Goal: Task Accomplishment & Management: Use online tool/utility

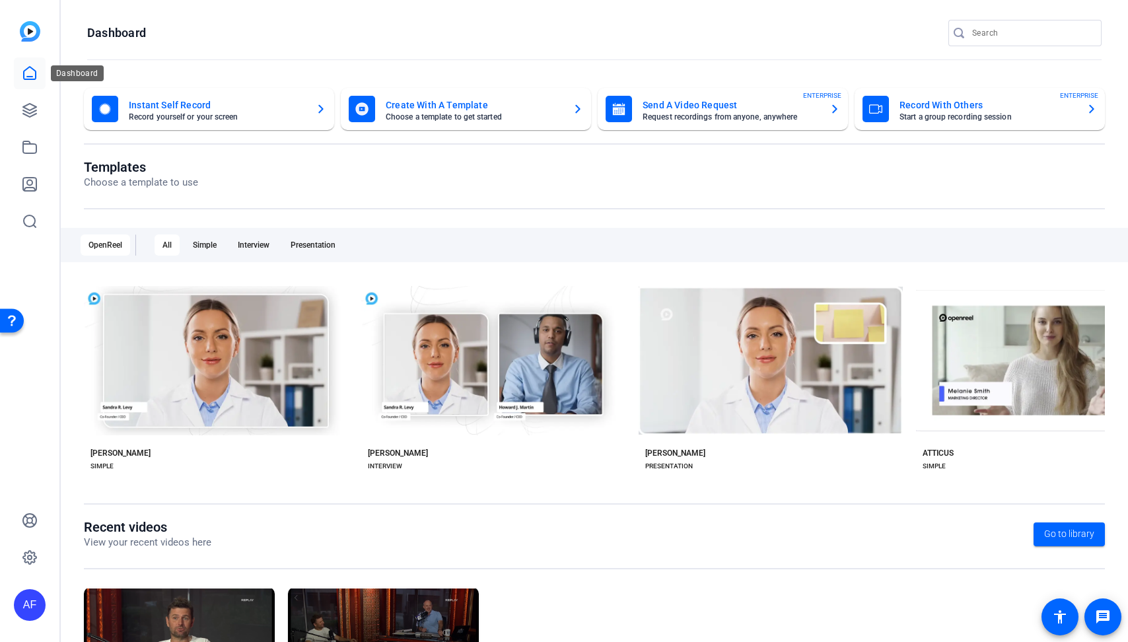
click at [26, 79] on icon at bounding box center [30, 73] width 12 height 13
click at [30, 114] on icon at bounding box center [29, 110] width 13 height 13
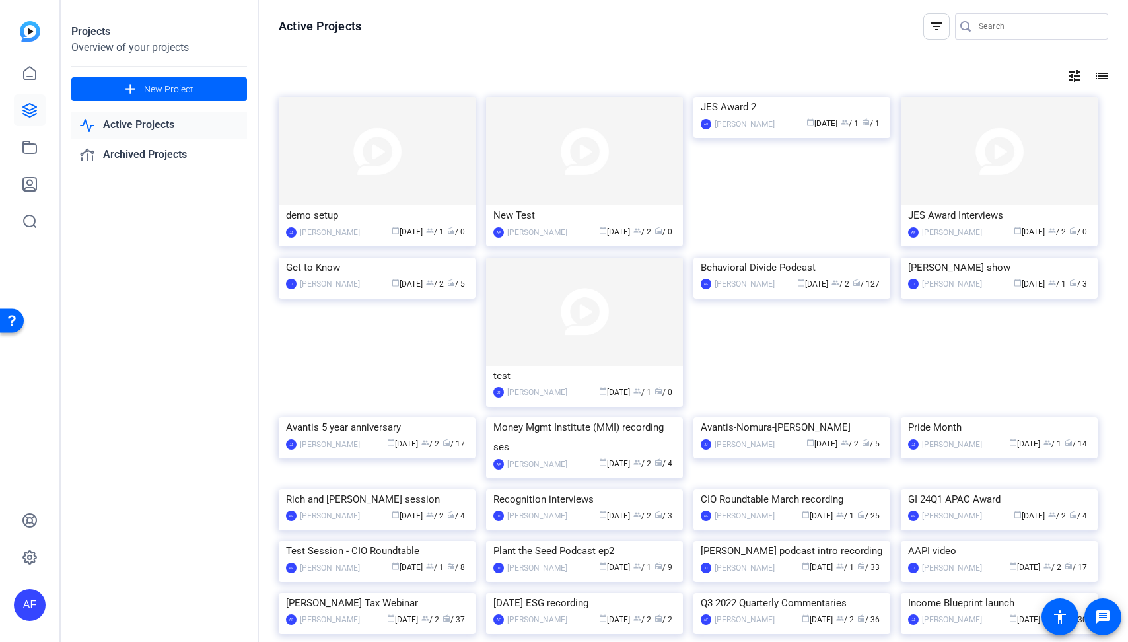
click at [781, 258] on img at bounding box center [792, 258] width 197 height 0
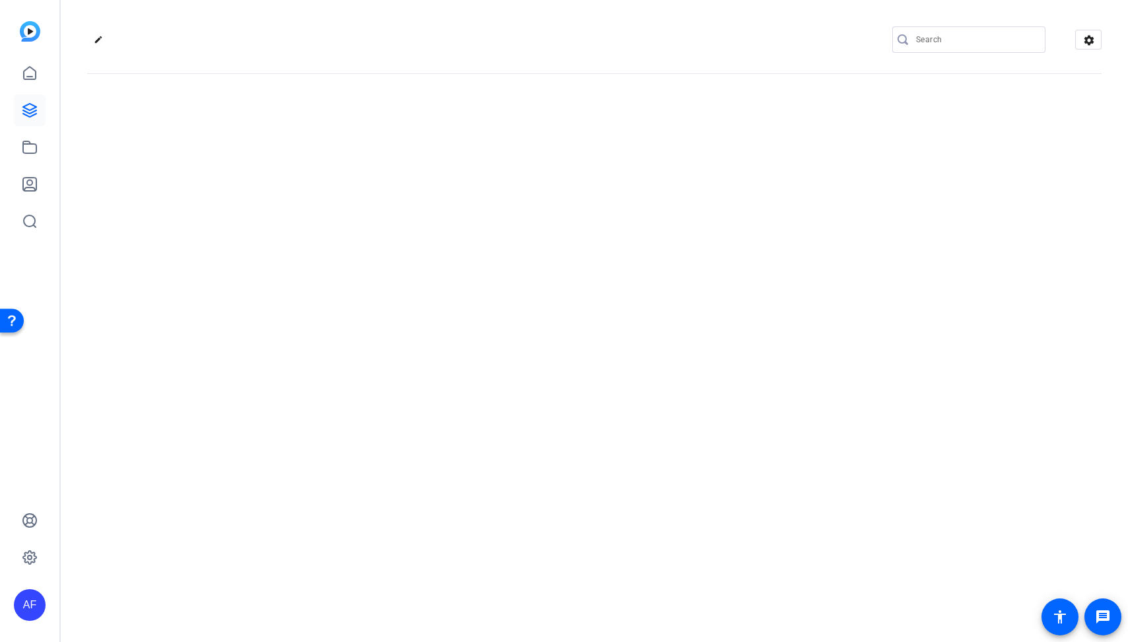
click at [781, 295] on div "edit settings" at bounding box center [595, 321] width 1068 height 642
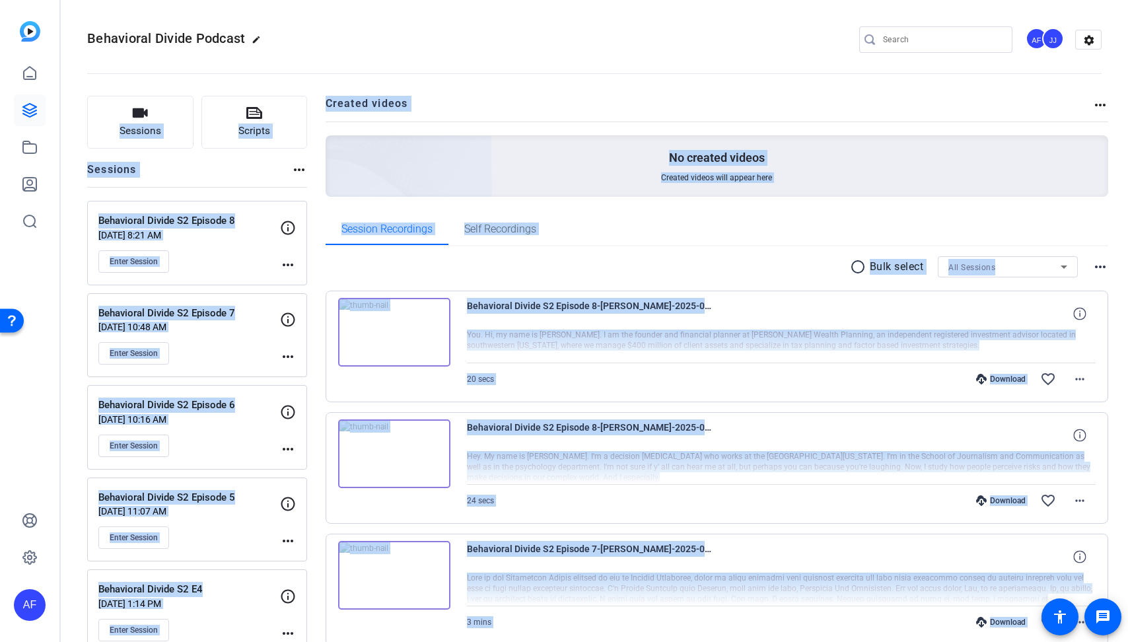
click at [215, 248] on div "Behavioral Divide S2 Episode 8 Aug 25, 2025 @ 8:21 AM Enter Session" at bounding box center [189, 242] width 182 height 59
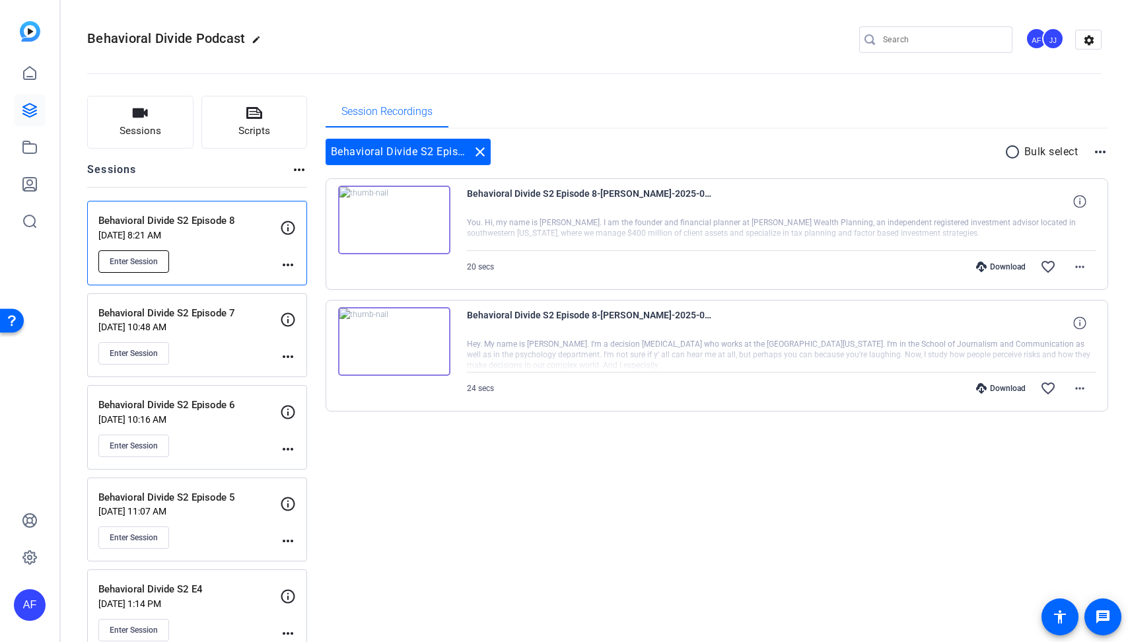
click at [135, 260] on span "Enter Session" at bounding box center [134, 261] width 48 height 11
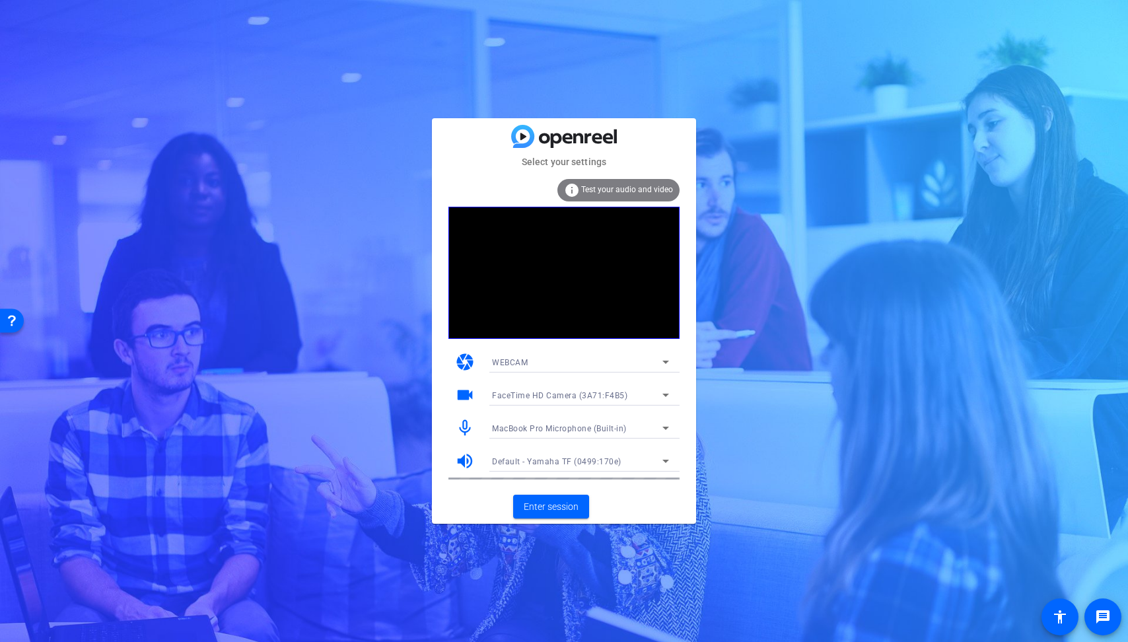
click at [597, 465] on span "Default - Yamaha TF (0499:170e)" at bounding box center [556, 461] width 129 height 9
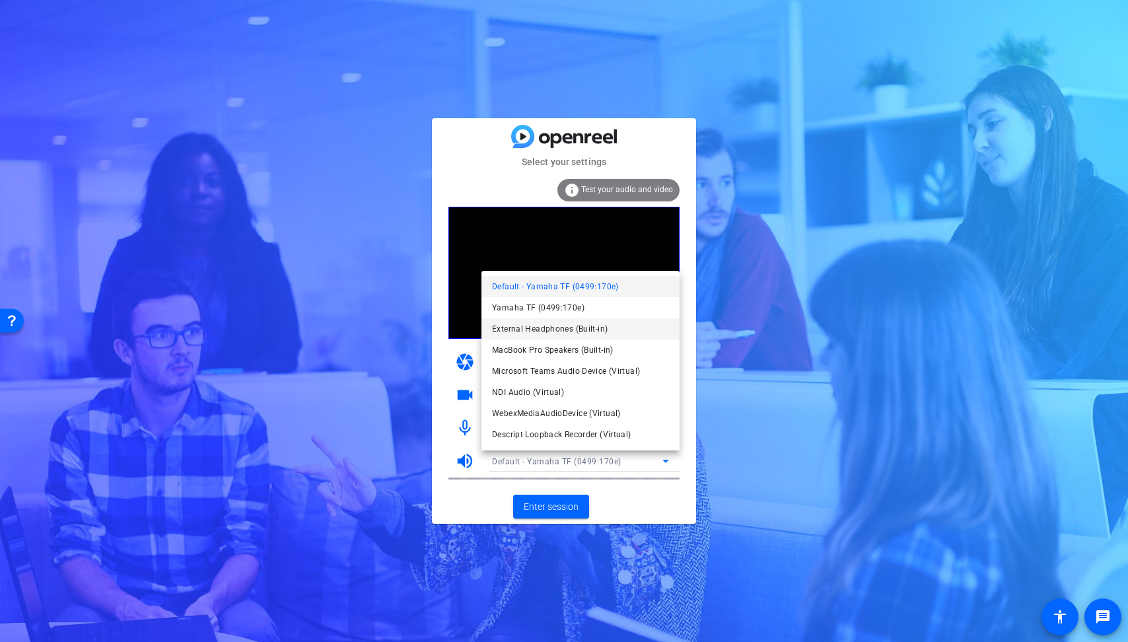
click at [215, 180] on span "External Headphones (Built-in)" at bounding box center [128, 175] width 174 height 9
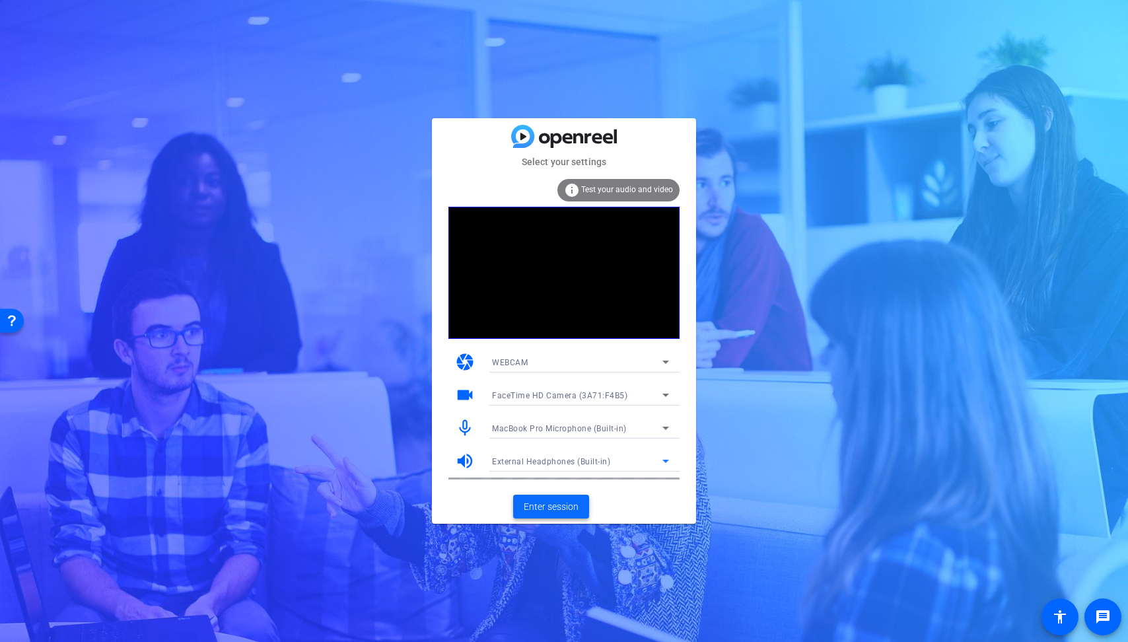
click at [560, 504] on span "Enter session" at bounding box center [551, 507] width 55 height 14
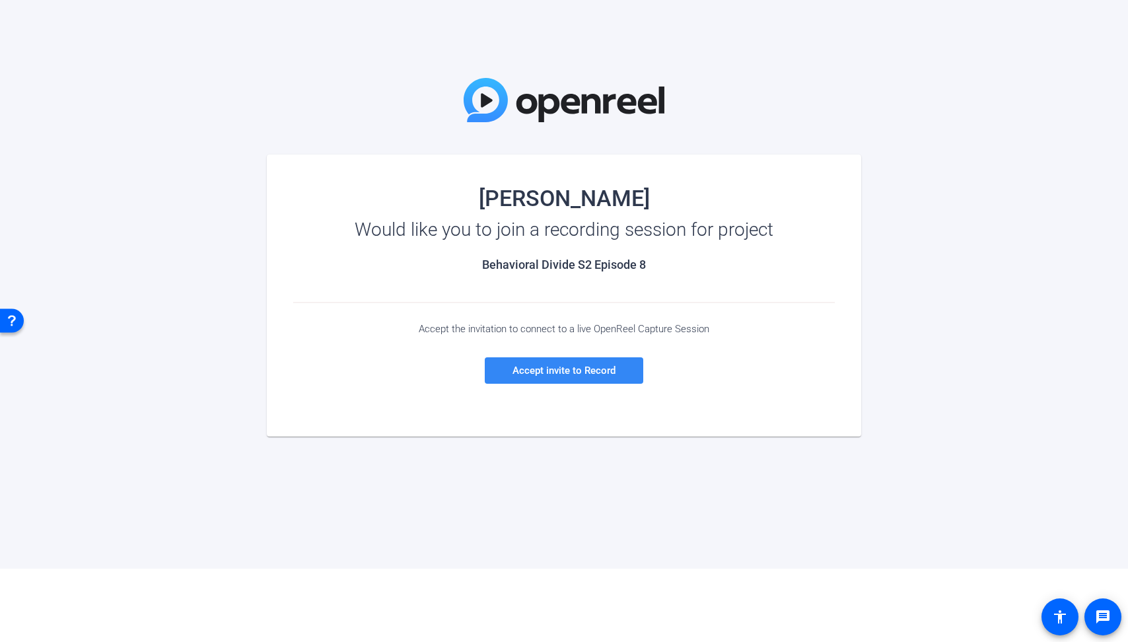
click at [548, 375] on span "Accept invite to Record" at bounding box center [564, 371] width 103 height 12
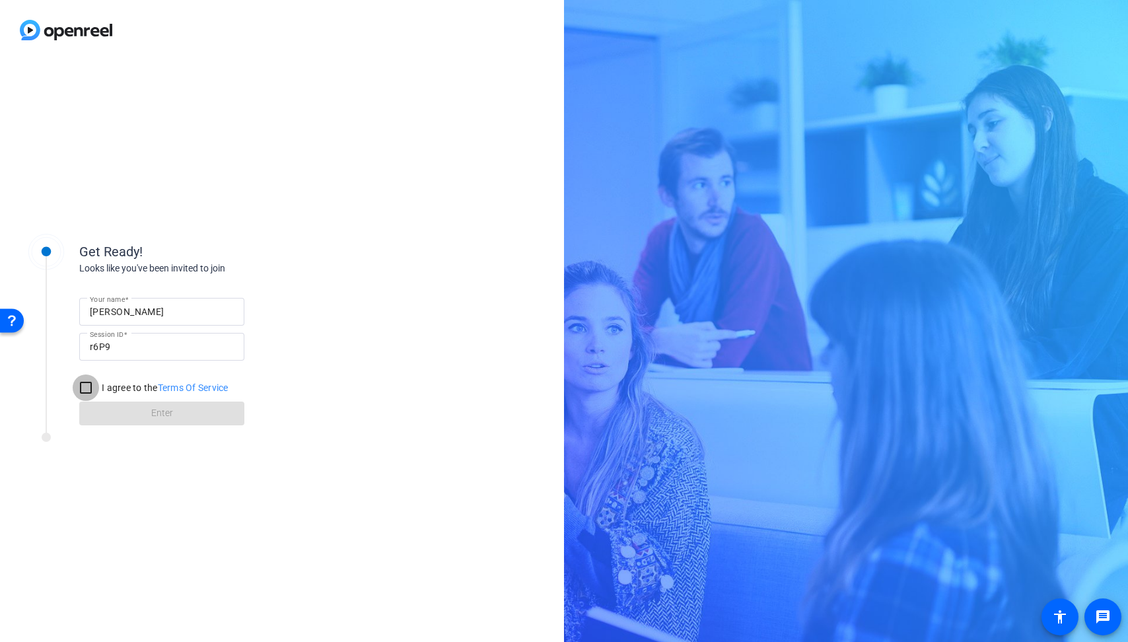
click at [87, 386] on input "I agree to the Terms Of Service" at bounding box center [86, 388] width 26 height 26
checkbox input "true"
click at [172, 416] on span "Enter" at bounding box center [162, 413] width 22 height 14
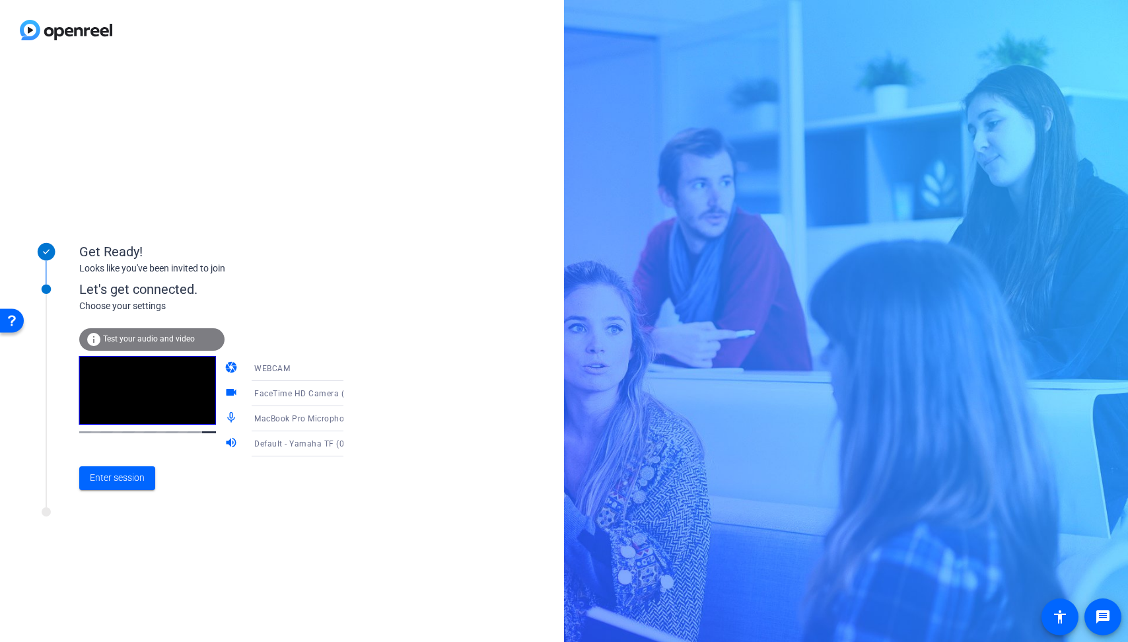
click at [349, 444] on icon at bounding box center [357, 444] width 16 height 16
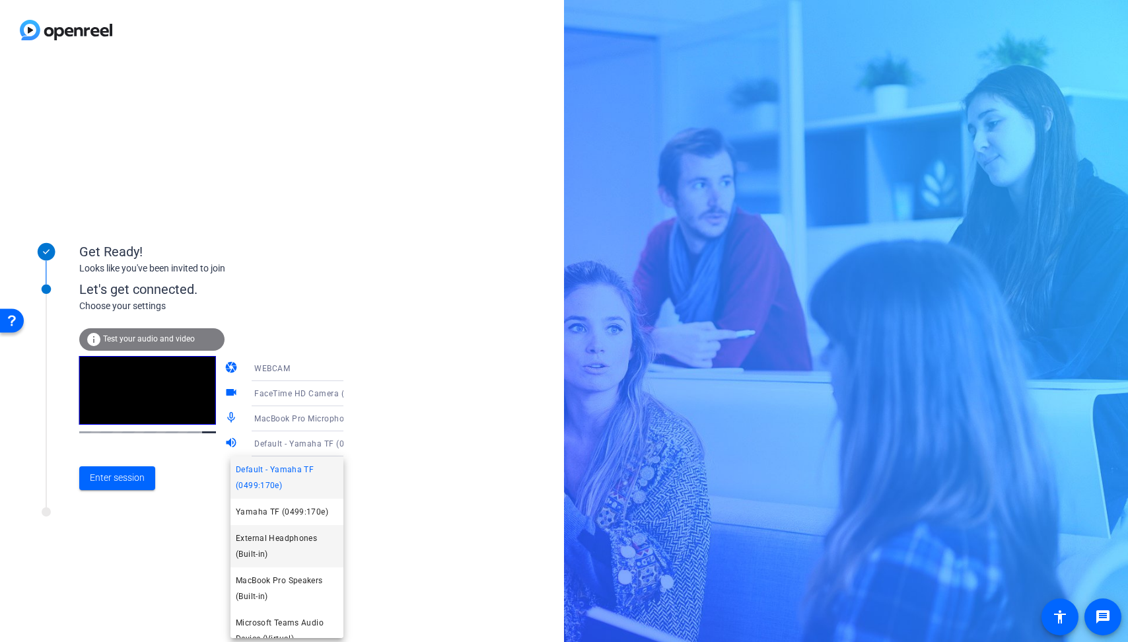
click at [293, 529] on mat-option "External Headphones (Built-in)" at bounding box center [287, 546] width 113 height 42
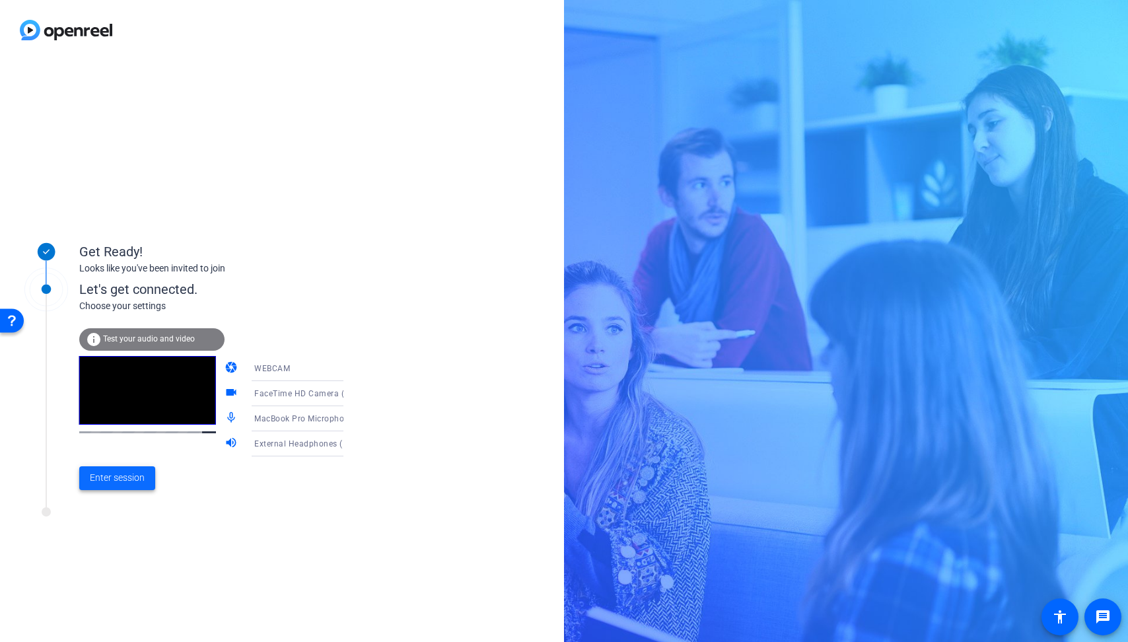
click at [112, 477] on span "Enter session" at bounding box center [117, 478] width 55 height 14
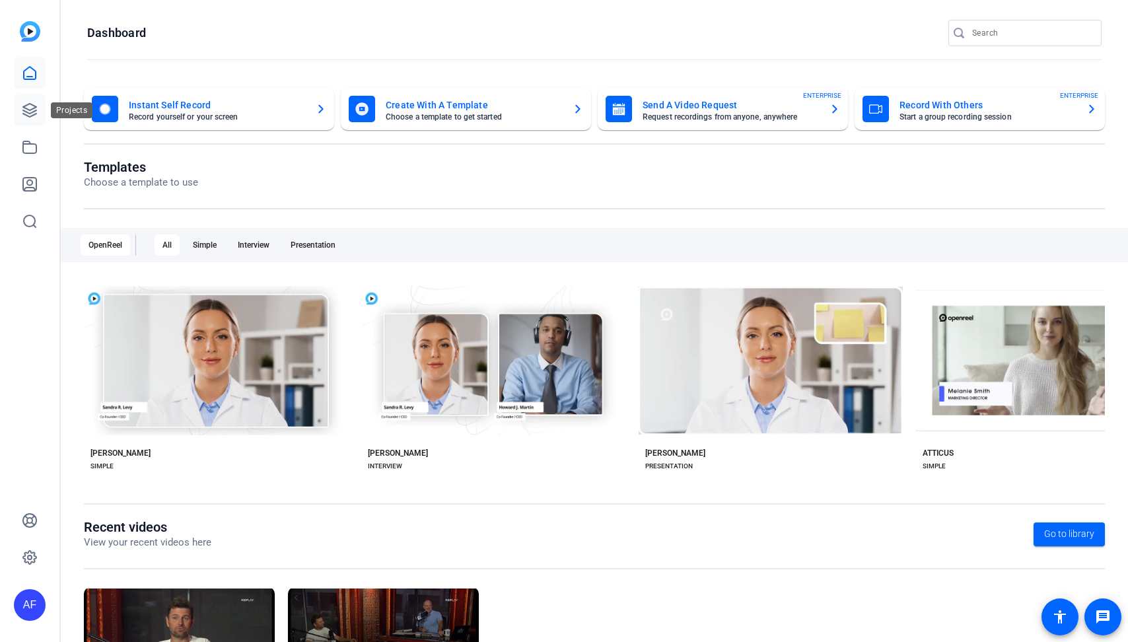
click at [28, 106] on icon at bounding box center [30, 110] width 16 height 16
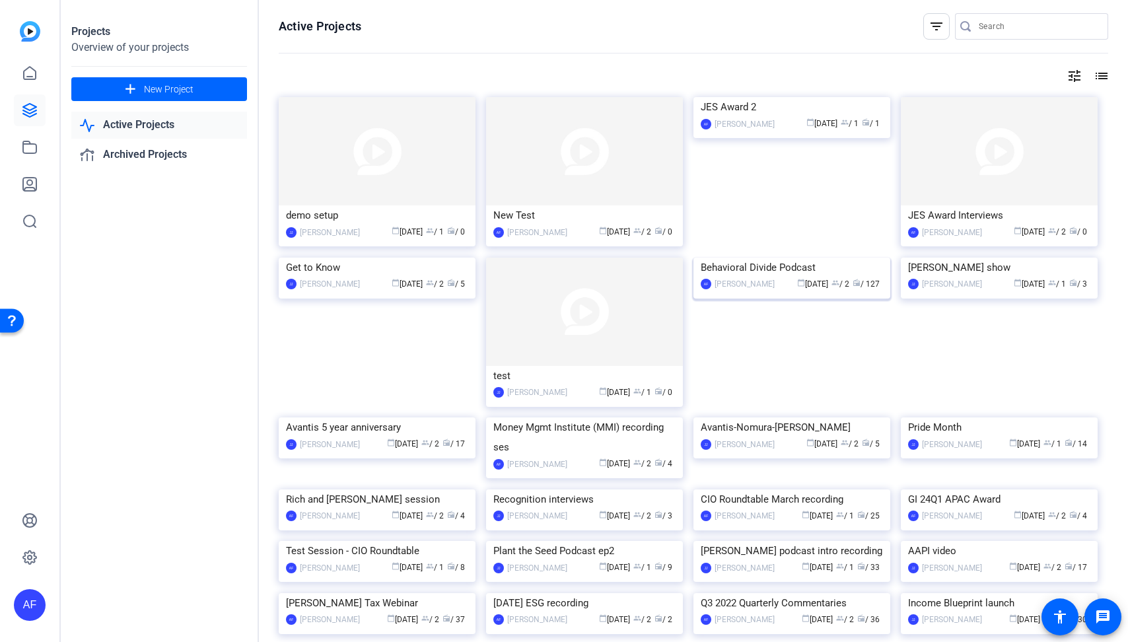
click at [814, 258] on img at bounding box center [792, 258] width 197 height 0
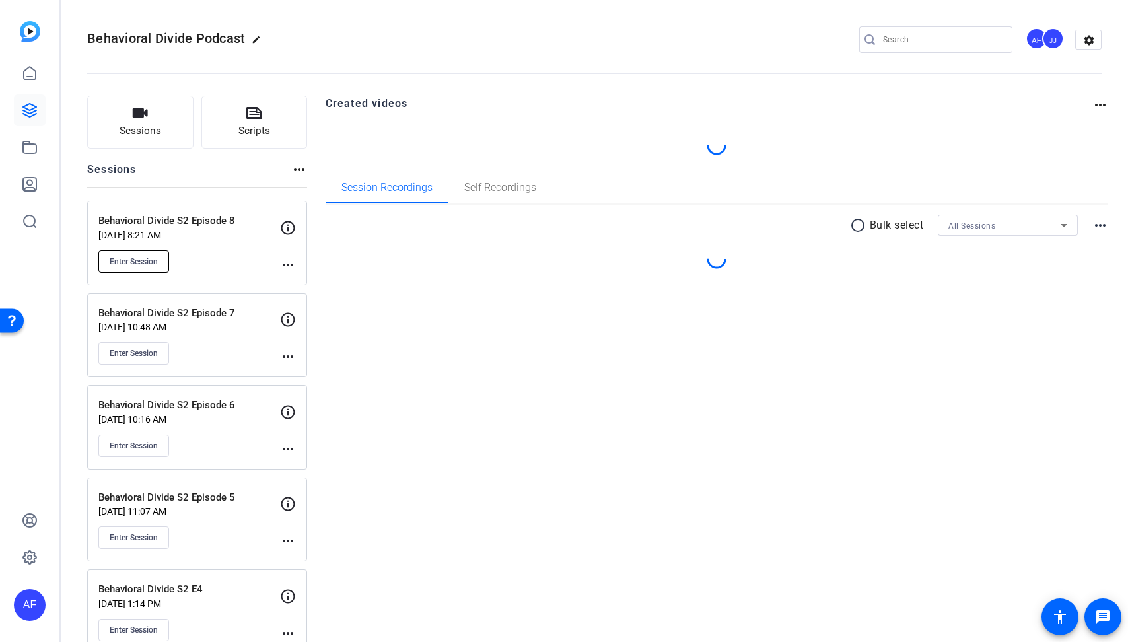
click at [144, 257] on span "Enter Session" at bounding box center [134, 261] width 48 height 11
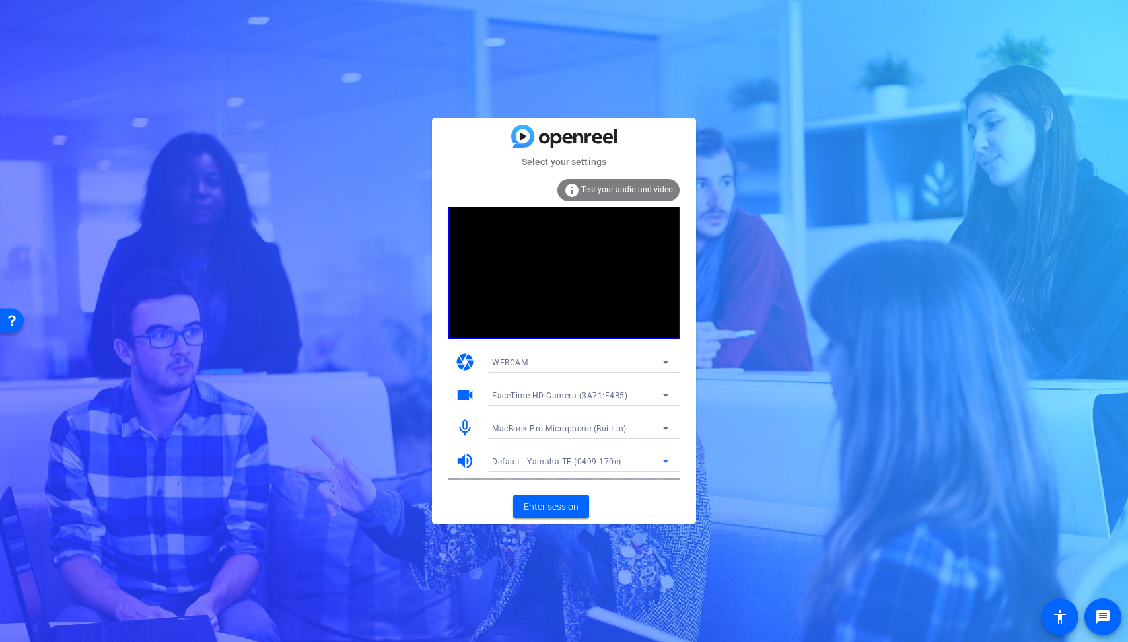
click at [555, 464] on span "Default - Yamaha TF (0499:170e)" at bounding box center [556, 461] width 129 height 9
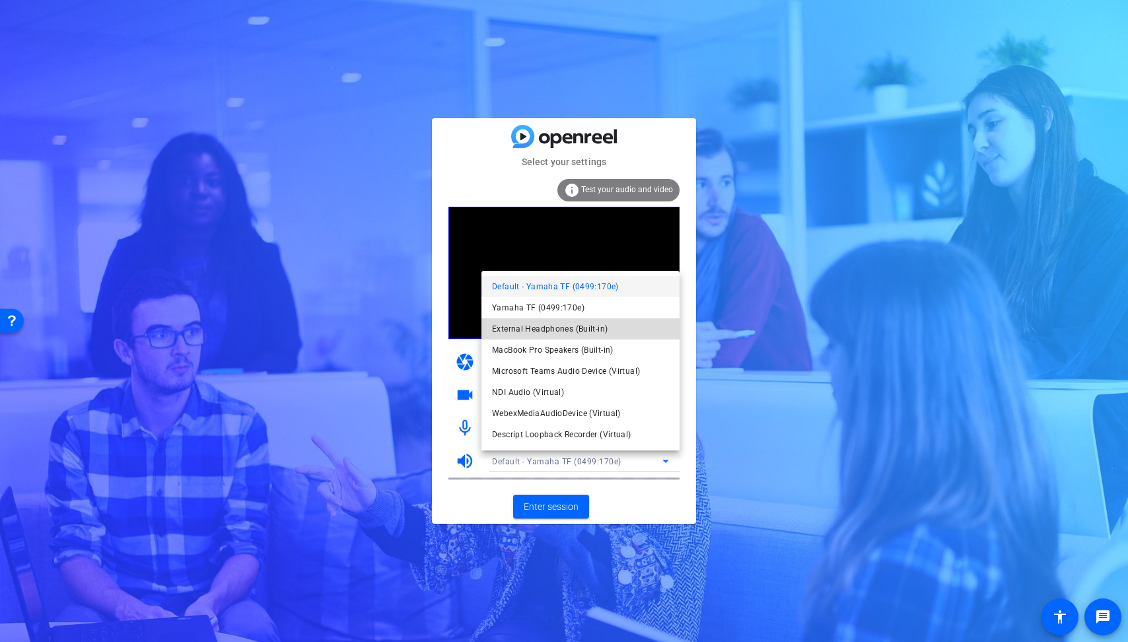
click at [528, 334] on span "External Headphones (Built-in)" at bounding box center [550, 329] width 116 height 16
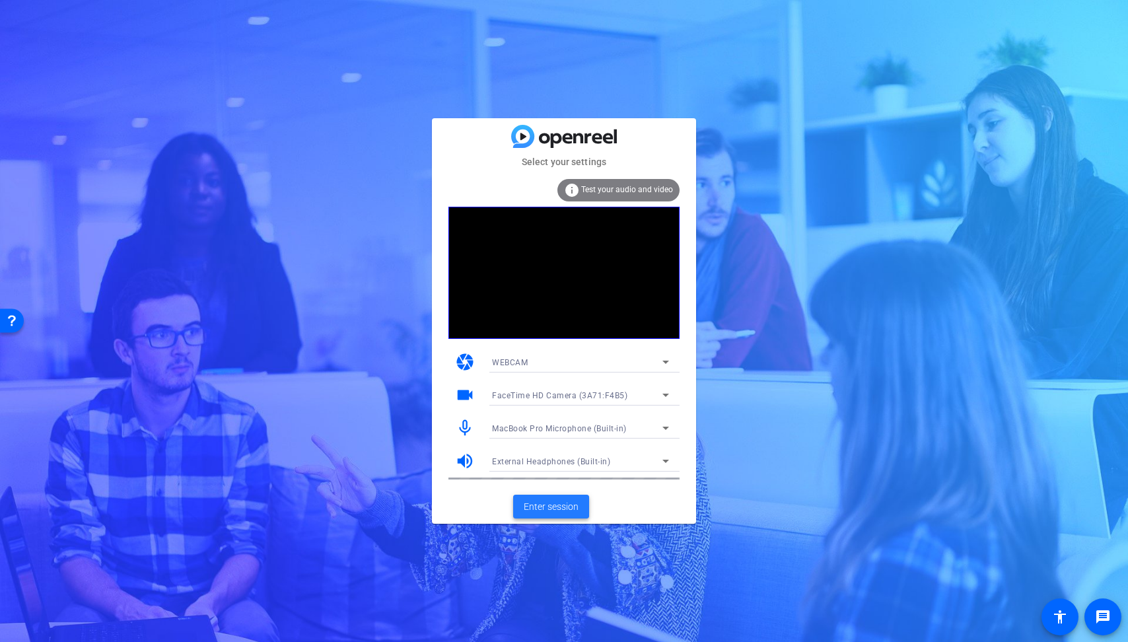
click at [552, 506] on span "Enter session" at bounding box center [551, 507] width 55 height 14
